Goal: Information Seeking & Learning: Learn about a topic

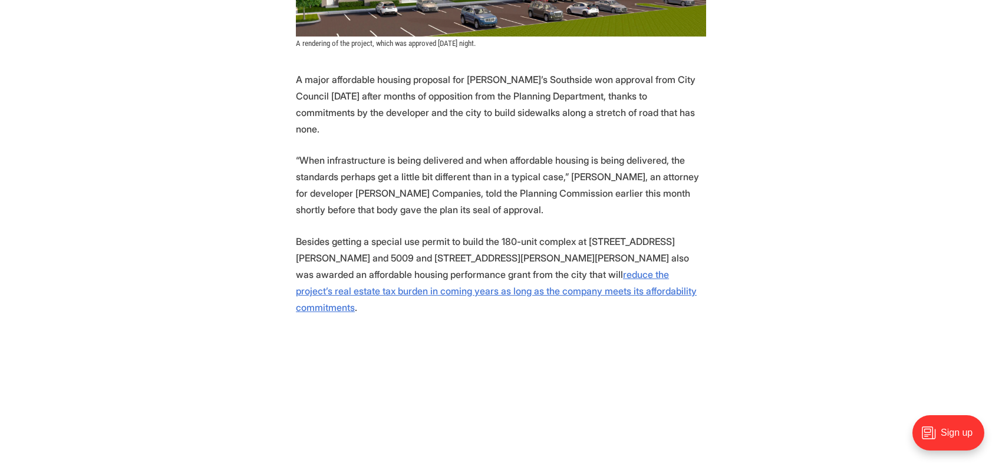
scroll to position [413, 0]
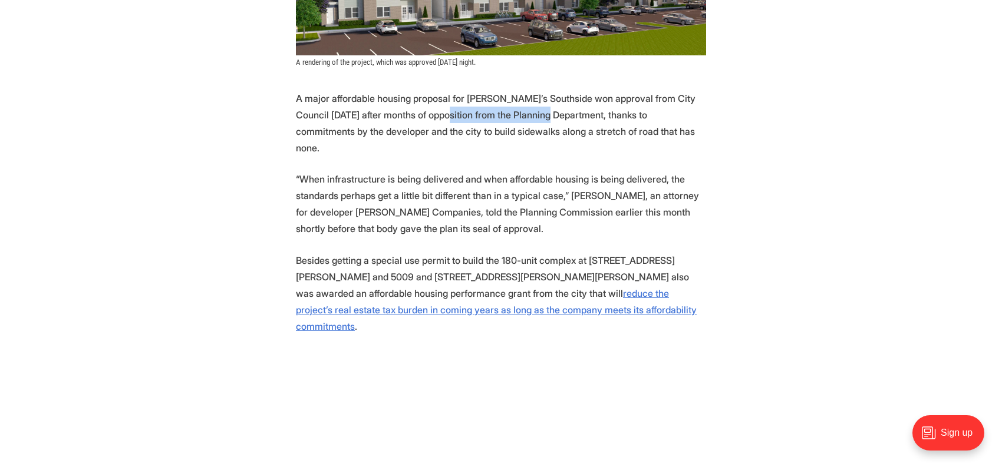
drag, startPoint x: 493, startPoint y: 95, endPoint x: 542, endPoint y: 91, distance: 48.5
click at [542, 91] on p "A major affordable housing proposal for [PERSON_NAME]’s Southside won approval …" at bounding box center [501, 123] width 410 height 66
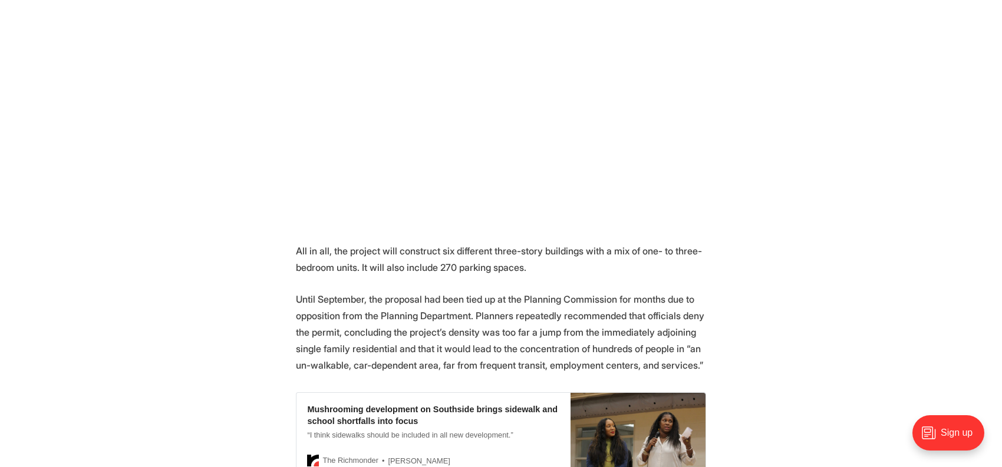
scroll to position [943, 0]
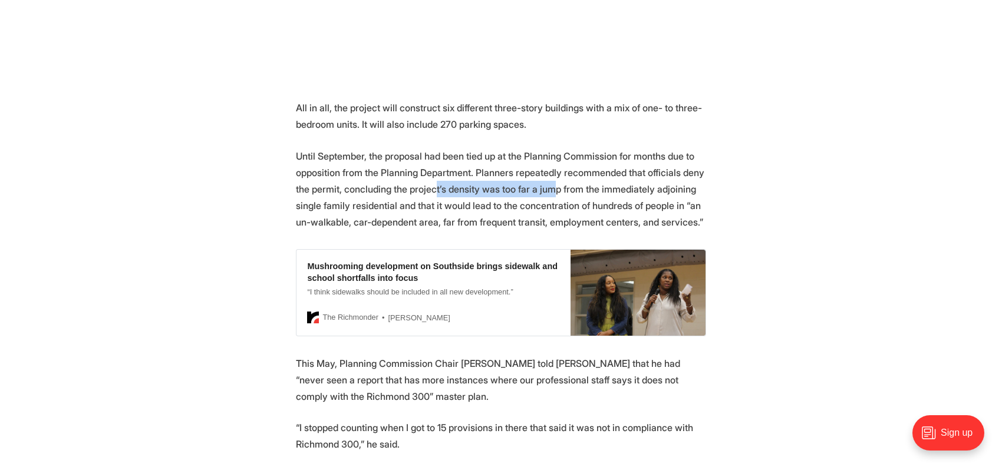
drag, startPoint x: 448, startPoint y: 127, endPoint x: 547, endPoint y: 131, distance: 99.1
click at [547, 148] on p "Until September, the proposal had been tied up at the Planning Commission for m…" at bounding box center [501, 189] width 410 height 83
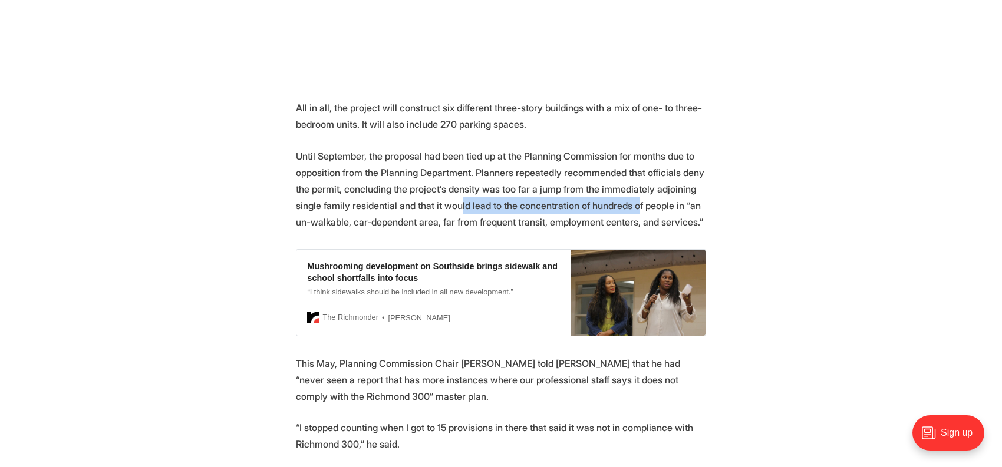
drag, startPoint x: 630, startPoint y: 146, endPoint x: 455, endPoint y: 141, distance: 175.1
click at [455, 148] on p "Until September, the proposal had been tied up at the Planning Commission for m…" at bounding box center [501, 189] width 410 height 83
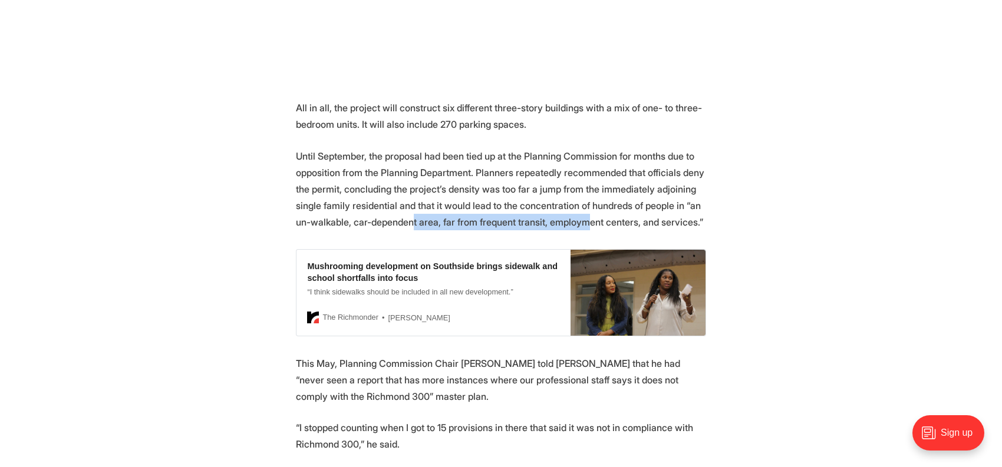
drag, startPoint x: 408, startPoint y: 160, endPoint x: 577, endPoint y: 164, distance: 169.2
click at [577, 164] on p "Until September, the proposal had been tied up at the Planning Commission for m…" at bounding box center [501, 189] width 410 height 83
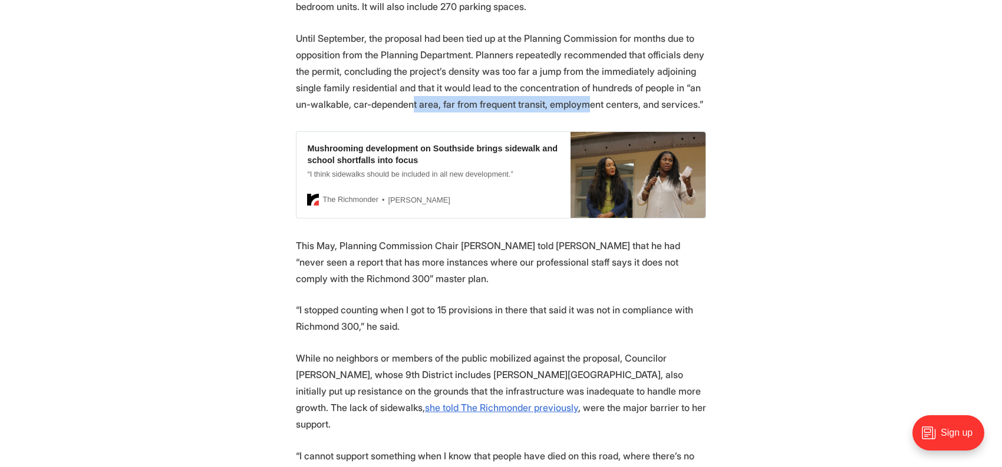
scroll to position [1120, 0]
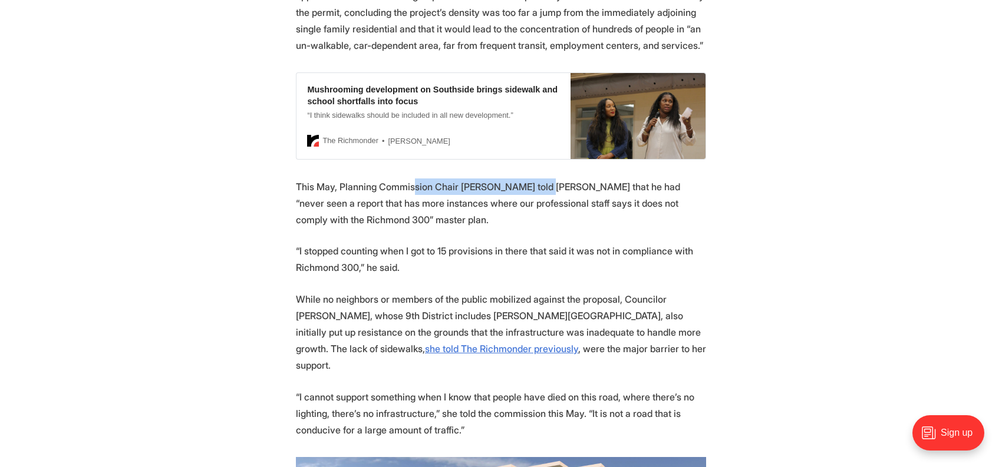
drag, startPoint x: 414, startPoint y: 130, endPoint x: 542, endPoint y: 133, distance: 127.4
click at [542, 179] on p "This May, Planning Commission Chair [PERSON_NAME] told [PERSON_NAME] that he ha…" at bounding box center [501, 204] width 410 height 50
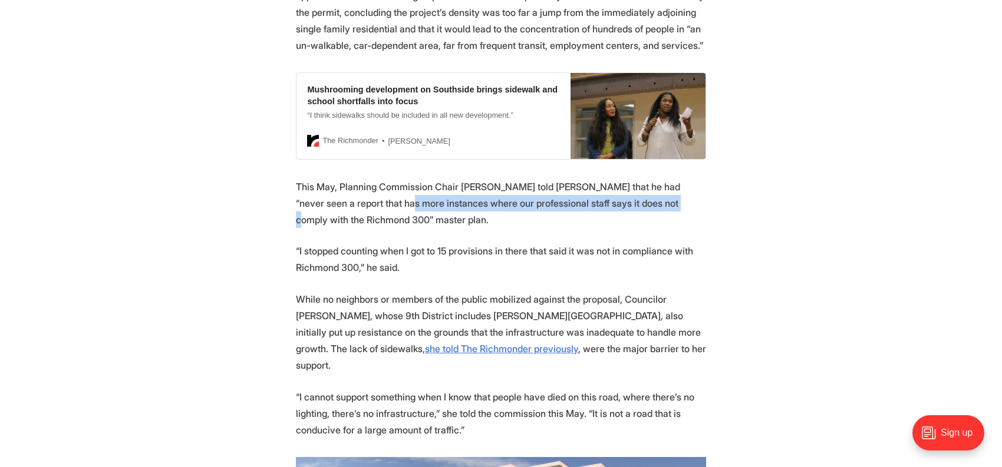
drag, startPoint x: 362, startPoint y: 146, endPoint x: 630, endPoint y: 150, distance: 268.2
click at [630, 179] on p "This May, Planning Commission Chair [PERSON_NAME] told [PERSON_NAME] that he ha…" at bounding box center [501, 204] width 410 height 50
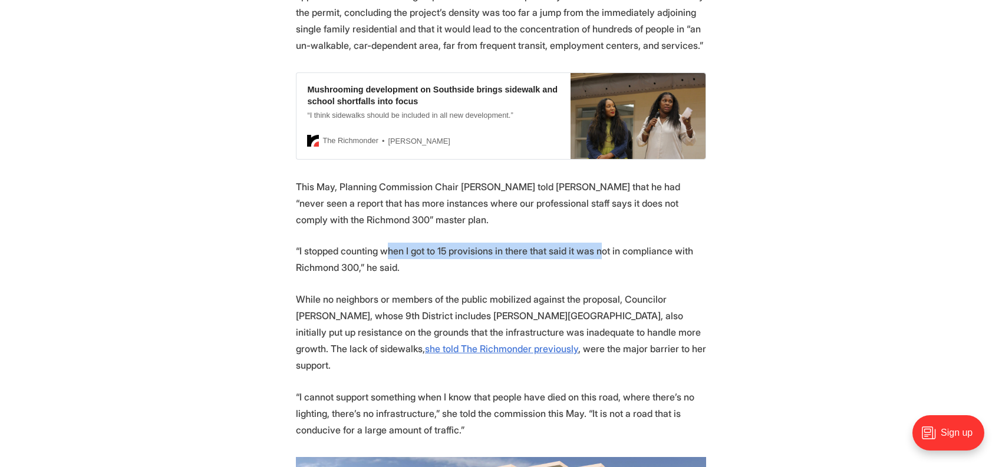
drag, startPoint x: 383, startPoint y: 190, endPoint x: 598, endPoint y: 197, distance: 214.7
click at [598, 243] on p "“I stopped counting when I got to 15 provisions in there that said it was not i…" at bounding box center [501, 259] width 410 height 33
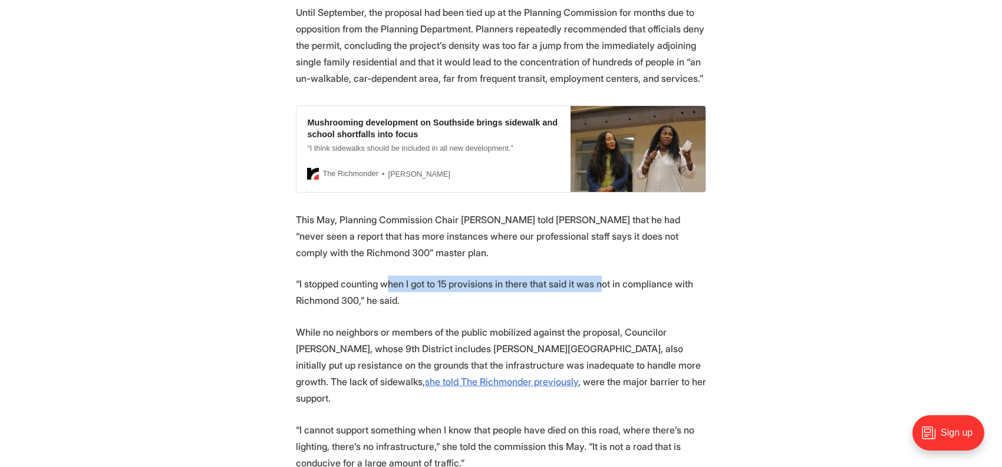
scroll to position [1061, 0]
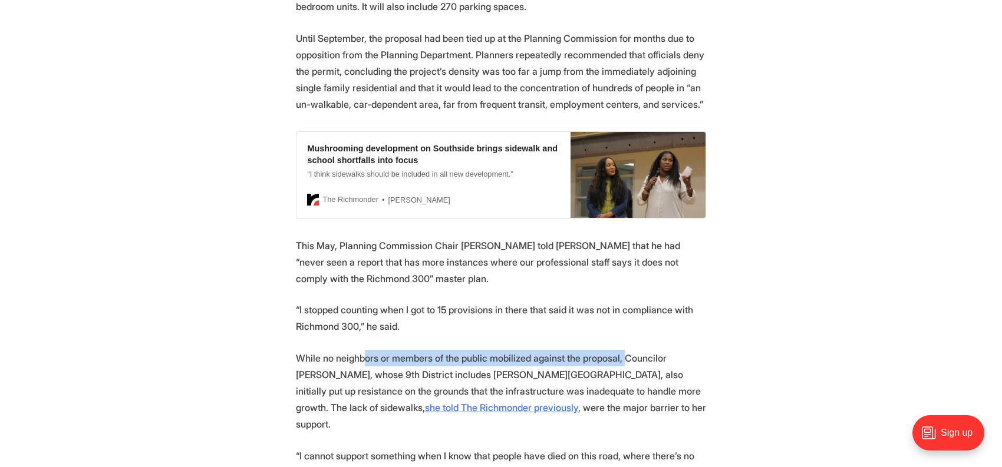
drag, startPoint x: 364, startPoint y: 299, endPoint x: 617, endPoint y: 296, distance: 252.9
click at [617, 350] on p "While no neighbors or members of the public mobilized against the proposal, Cou…" at bounding box center [501, 391] width 410 height 83
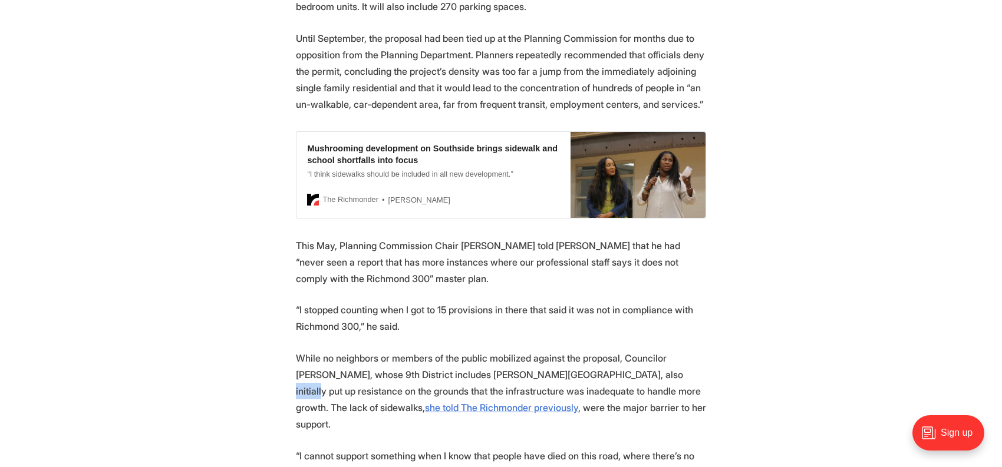
drag, startPoint x: 627, startPoint y: 315, endPoint x: 594, endPoint y: 315, distance: 32.4
click at [594, 350] on p "While no neighbors or members of the public mobilized against the proposal, Cou…" at bounding box center [501, 391] width 410 height 83
drag, startPoint x: 439, startPoint y: 334, endPoint x: 545, endPoint y: 321, distance: 106.9
click at [522, 350] on p "While no neighbors or members of the public mobilized against the proposal, Cou…" at bounding box center [501, 391] width 410 height 83
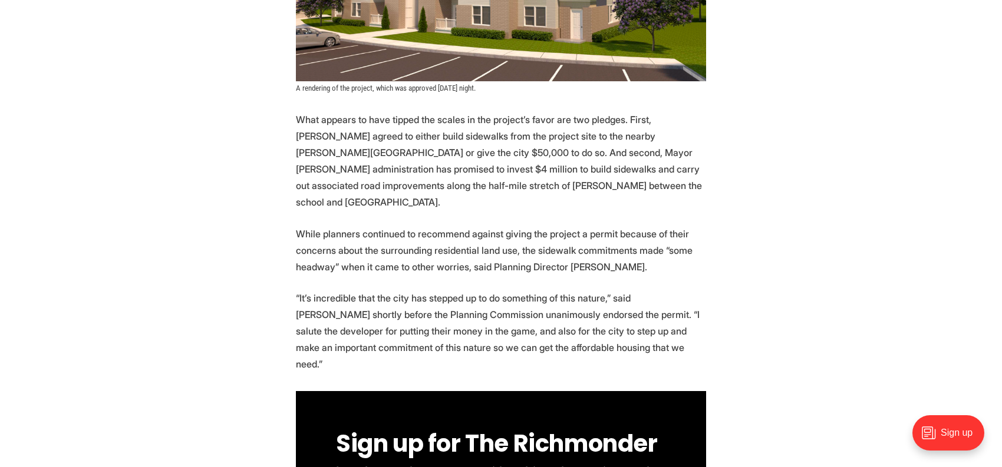
scroll to position [1710, 0]
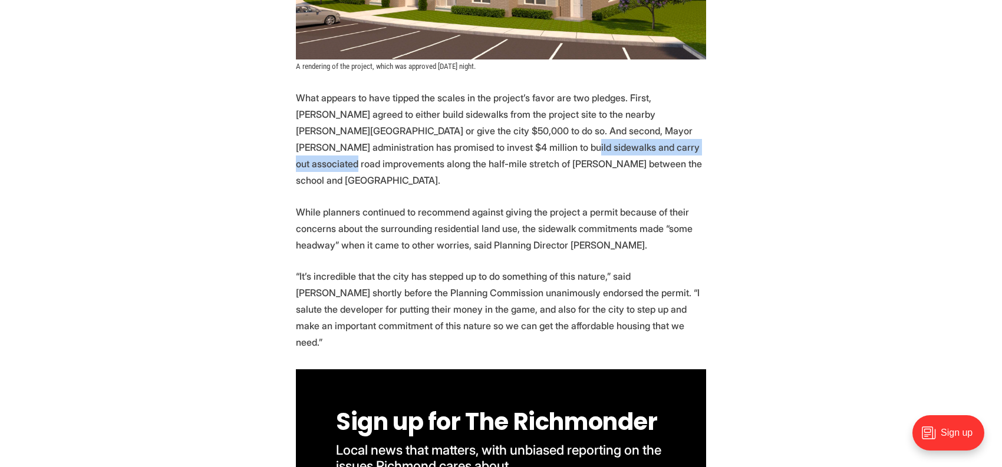
drag, startPoint x: 414, startPoint y: 70, endPoint x: 584, endPoint y: 70, distance: 169.8
click at [584, 90] on p "What appears to have tipped the scales in the project’s favor are two pledges. …" at bounding box center [501, 139] width 410 height 99
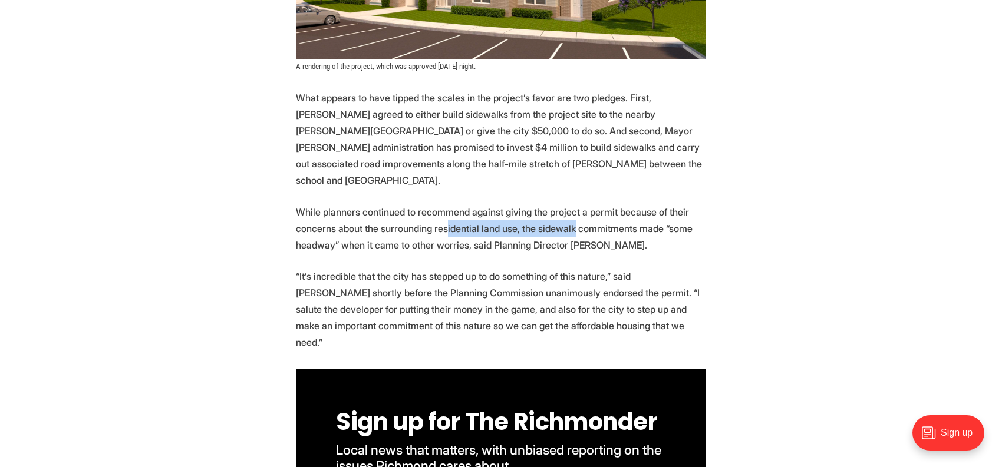
drag, startPoint x: 442, startPoint y: 136, endPoint x: 569, endPoint y: 141, distance: 126.8
click at [569, 204] on p "While planners continued to recommend against giving the project a permit becau…" at bounding box center [501, 229] width 410 height 50
drag, startPoint x: 401, startPoint y: 154, endPoint x: 548, endPoint y: 148, distance: 146.9
click at [548, 204] on p "While planners continued to recommend against giving the project a permit becau…" at bounding box center [501, 229] width 410 height 50
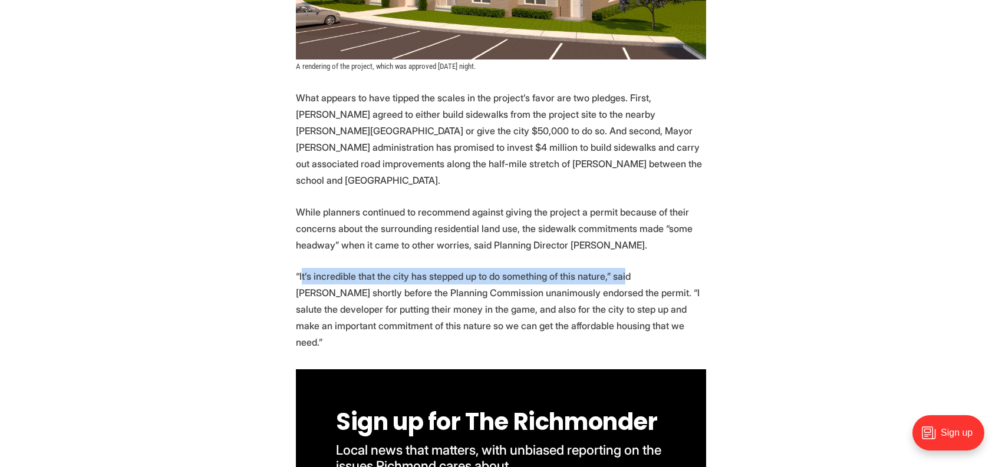
drag, startPoint x: 300, startPoint y: 185, endPoint x: 645, endPoint y: 208, distance: 346.2
click at [623, 268] on p "“It’s incredible that the city has stepped up to do something of this nature,” …" at bounding box center [501, 309] width 410 height 83
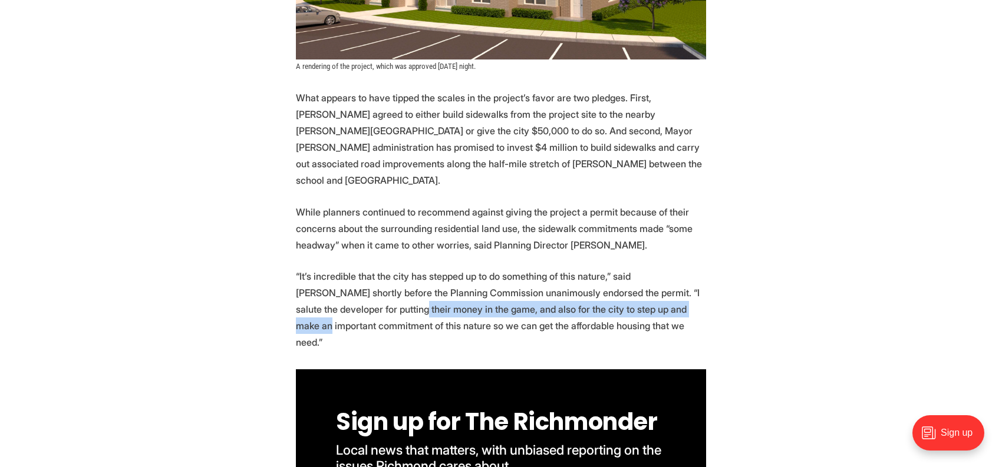
drag, startPoint x: 617, startPoint y: 218, endPoint x: 357, endPoint y: 219, distance: 260.0
click at [357, 268] on p "“It’s incredible that the city has stepped up to do something of this nature,” …" at bounding box center [501, 309] width 410 height 83
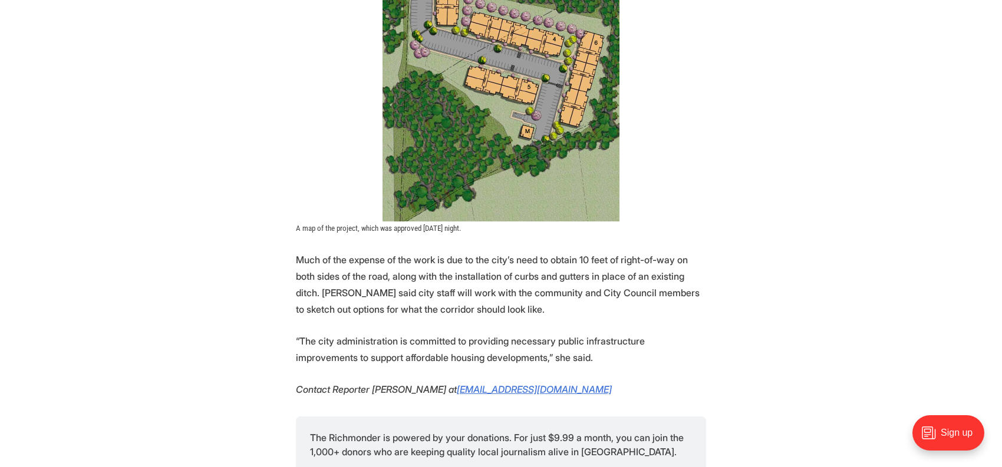
scroll to position [2594, 0]
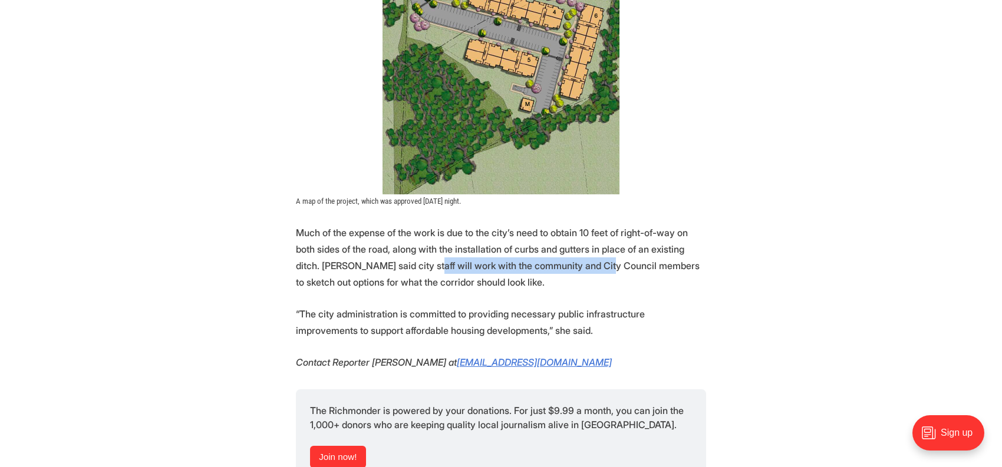
drag, startPoint x: 428, startPoint y: 163, endPoint x: 565, endPoint y: 158, distance: 137.5
click at [565, 225] on p "Much of the expense of the work is due to the city’s need to obtain 10 feet of …" at bounding box center [501, 258] width 410 height 66
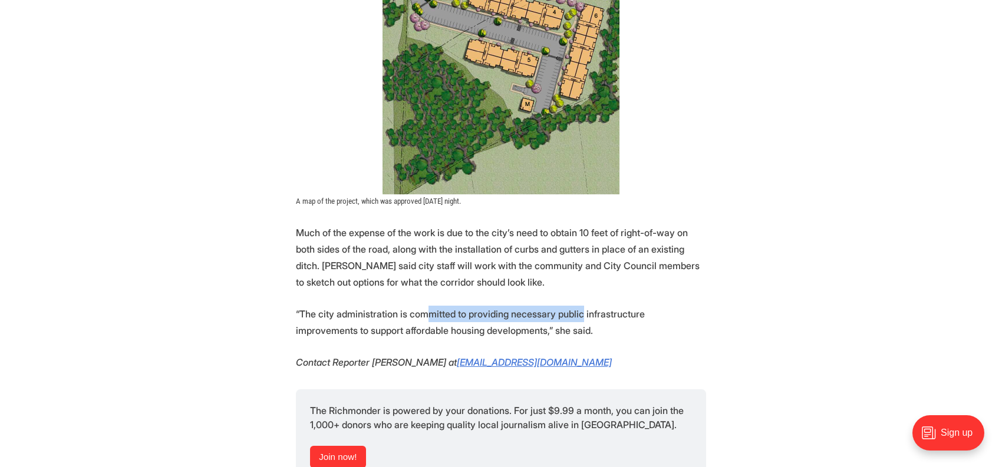
drag, startPoint x: 419, startPoint y: 209, endPoint x: 571, endPoint y: 207, distance: 152.1
click at [571, 306] on p "“The city administration is committed to providing necessary public infrastruct…" at bounding box center [501, 322] width 410 height 33
